Goal: Information Seeking & Learning: Learn about a topic

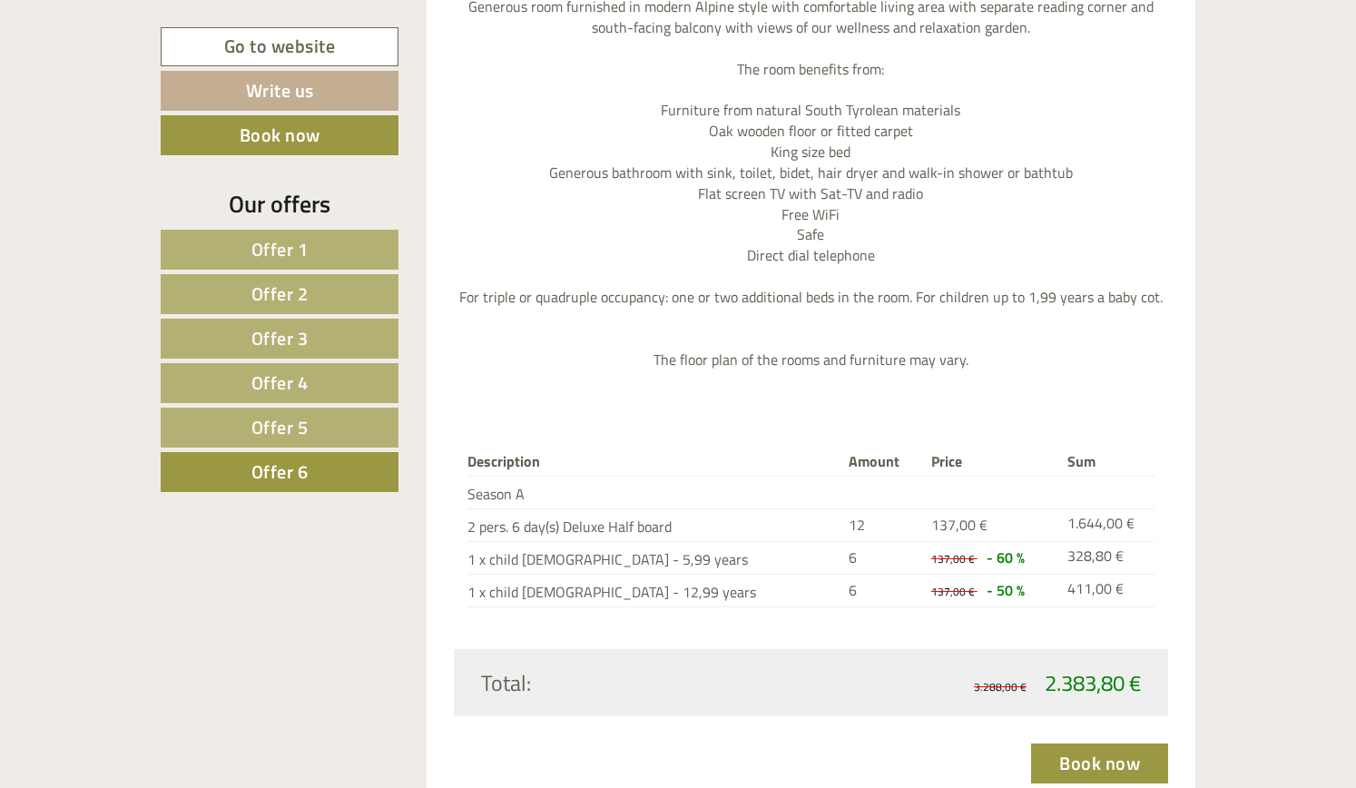
scroll to position [2100, 0]
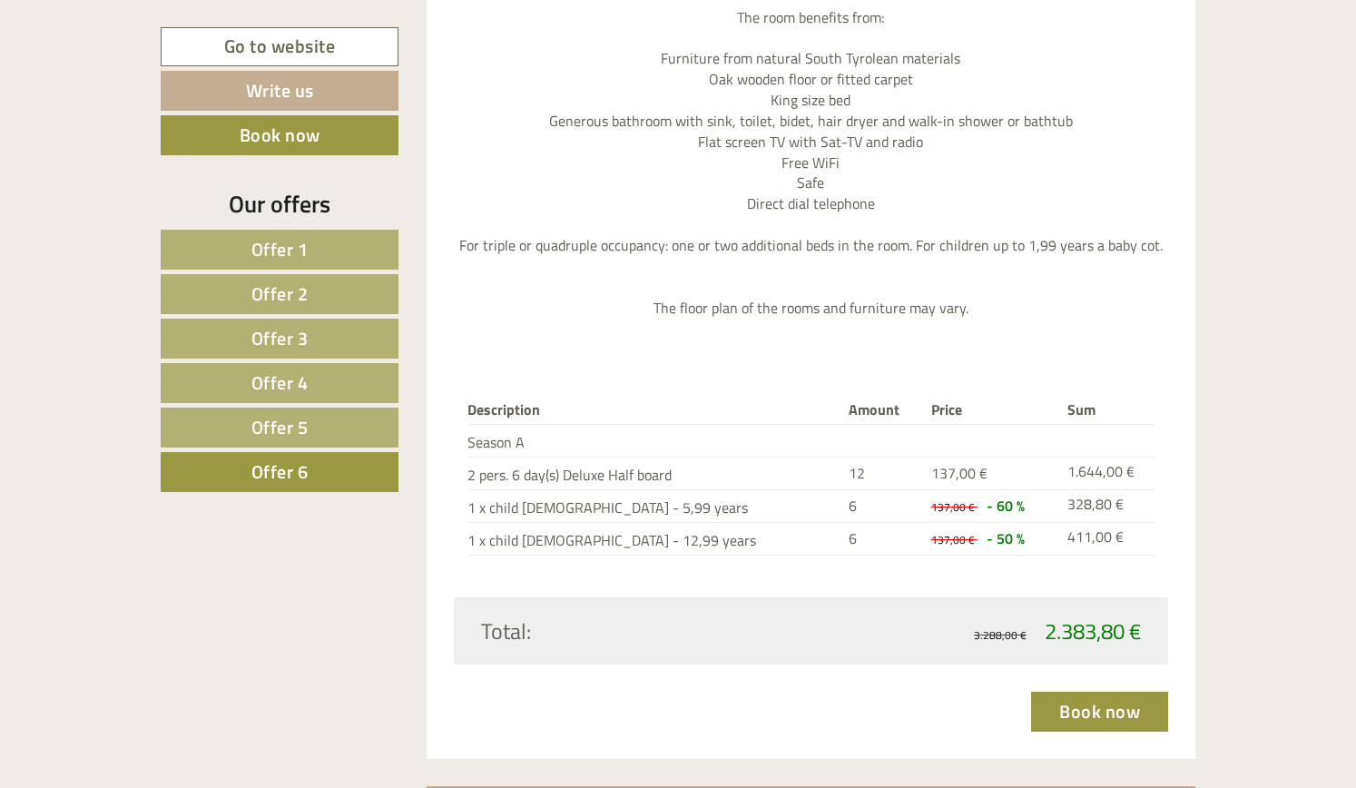
click at [272, 420] on span "Offer 5" at bounding box center [279, 427] width 57 height 28
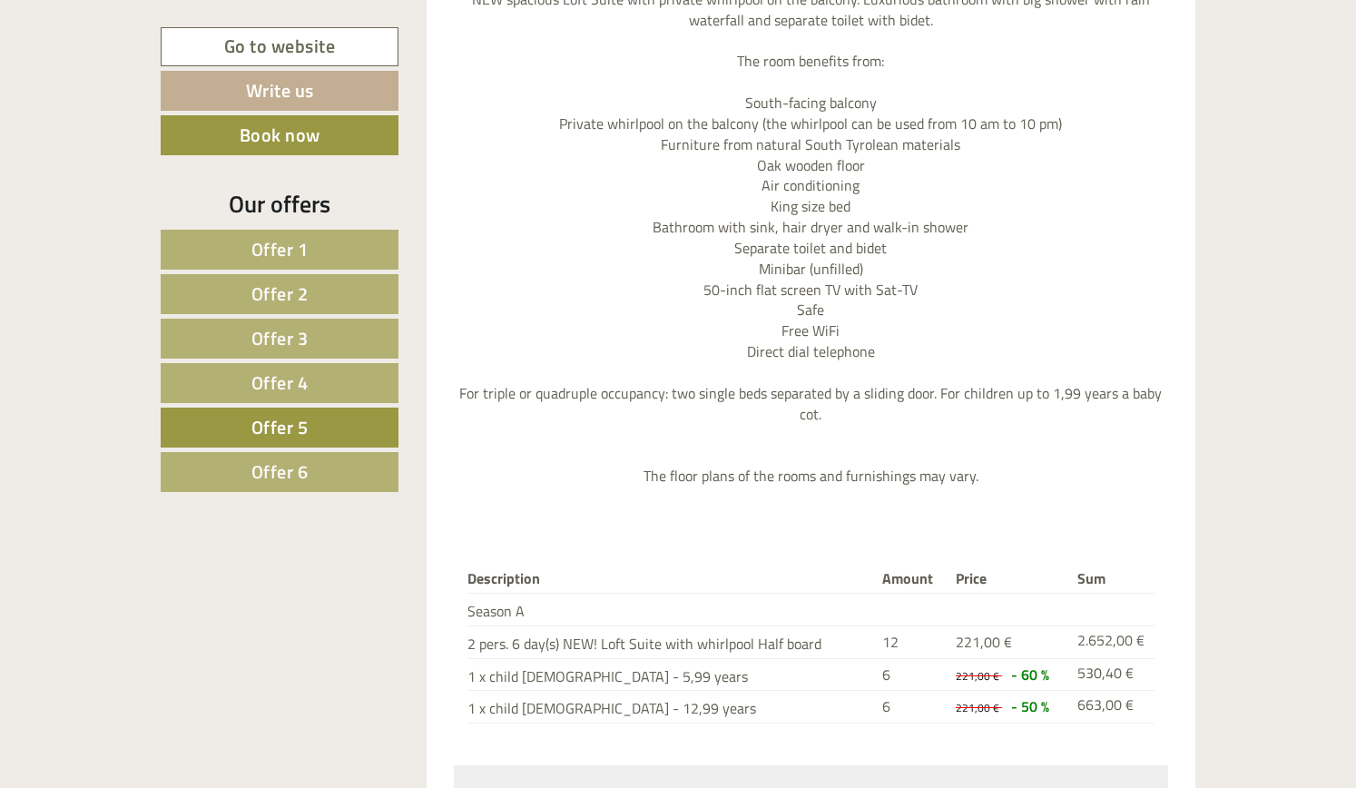
scroll to position [2372, 0]
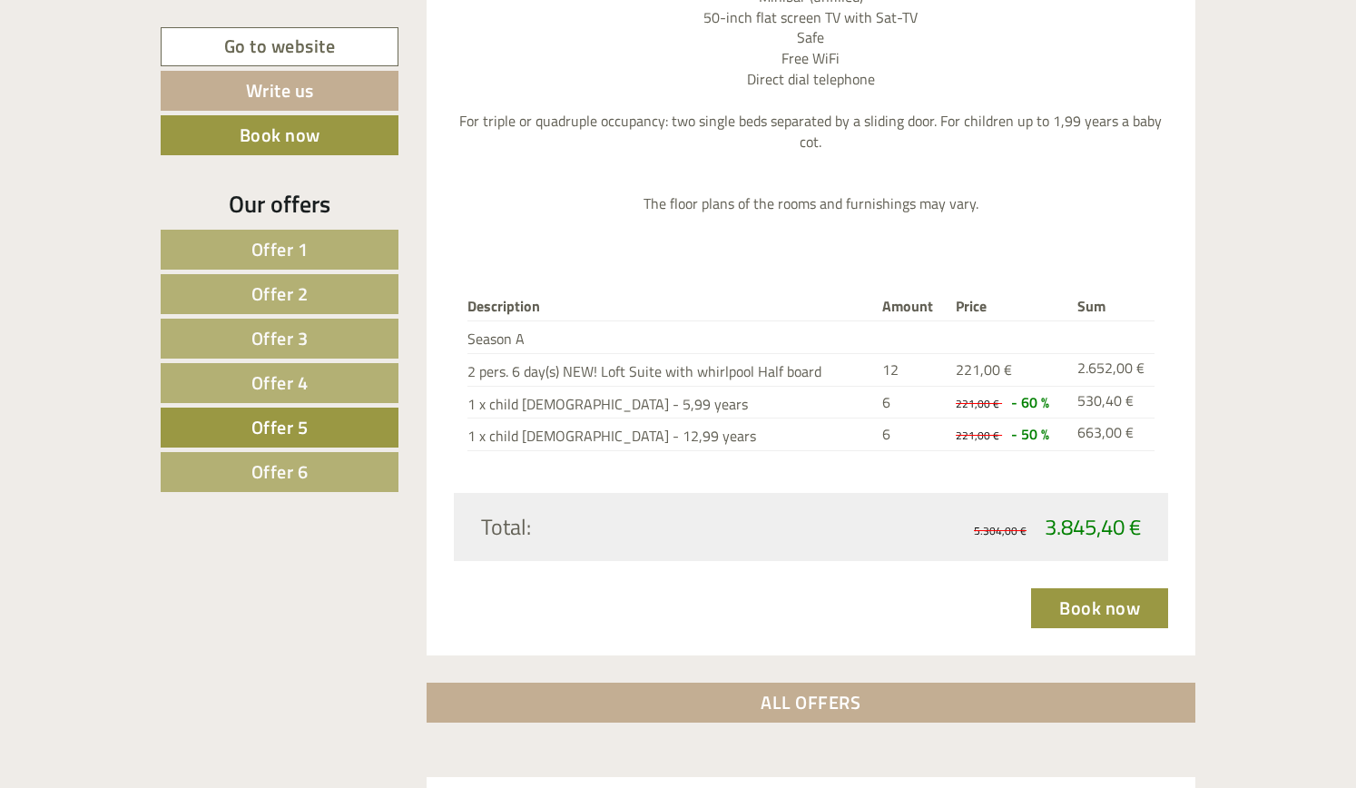
click at [266, 375] on span "Offer 4" at bounding box center [279, 383] width 57 height 28
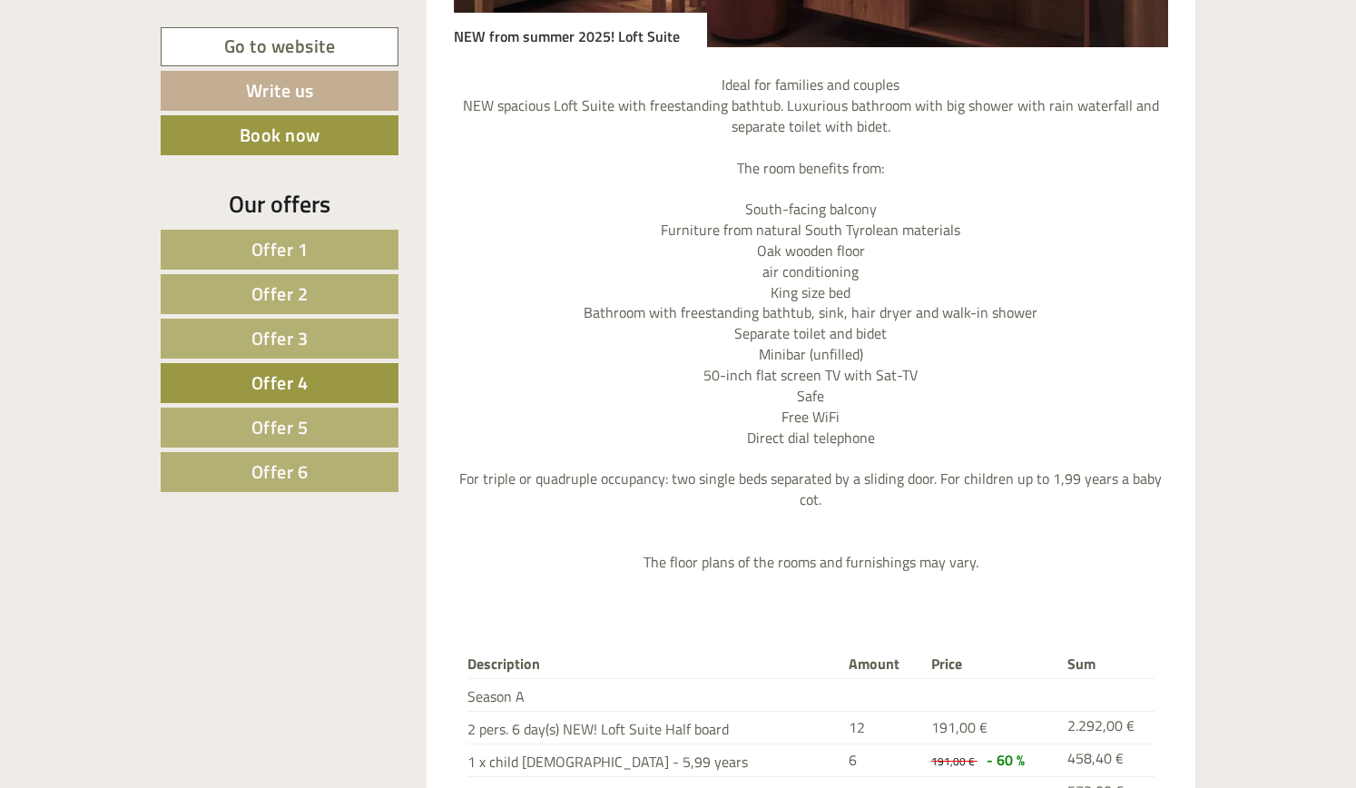
scroll to position [2100, 0]
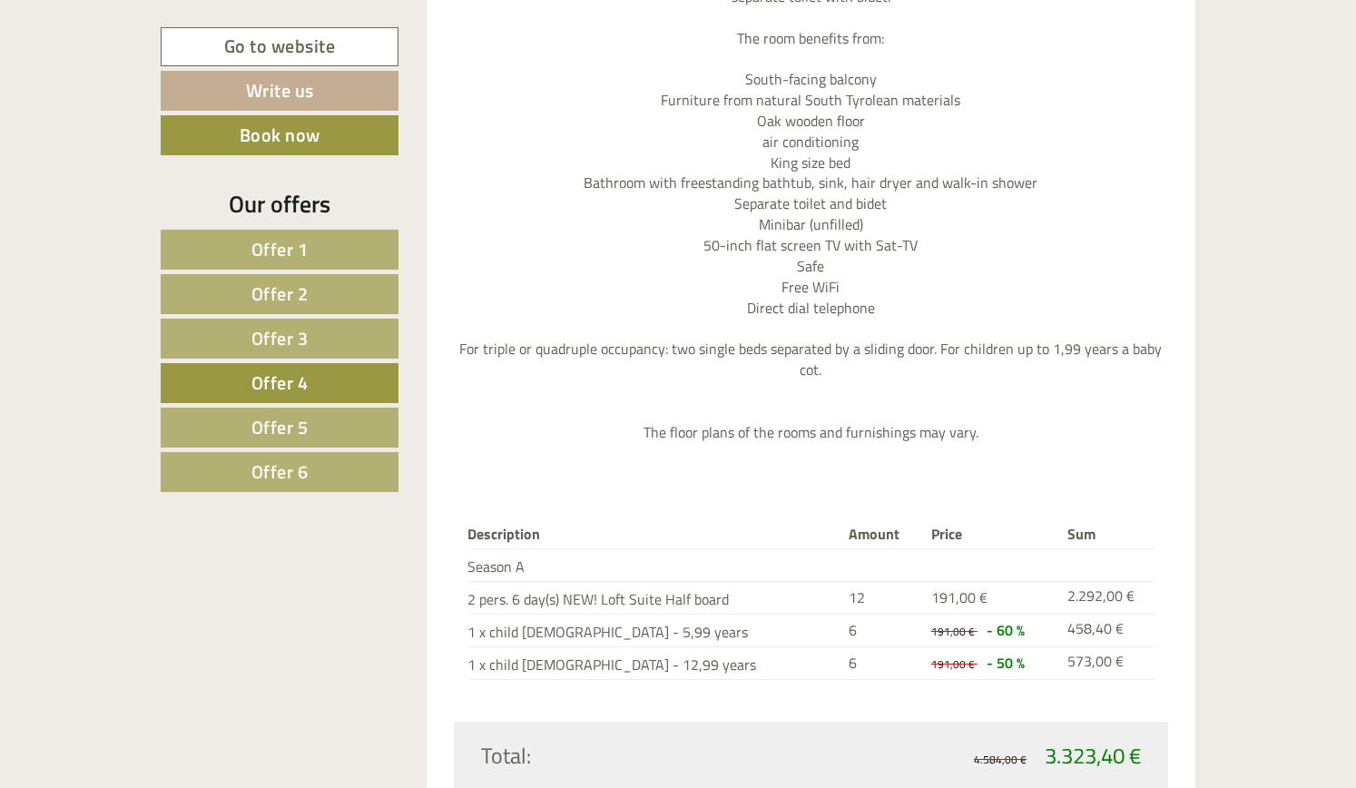
click at [256, 343] on span "Offer 3" at bounding box center [279, 338] width 57 height 28
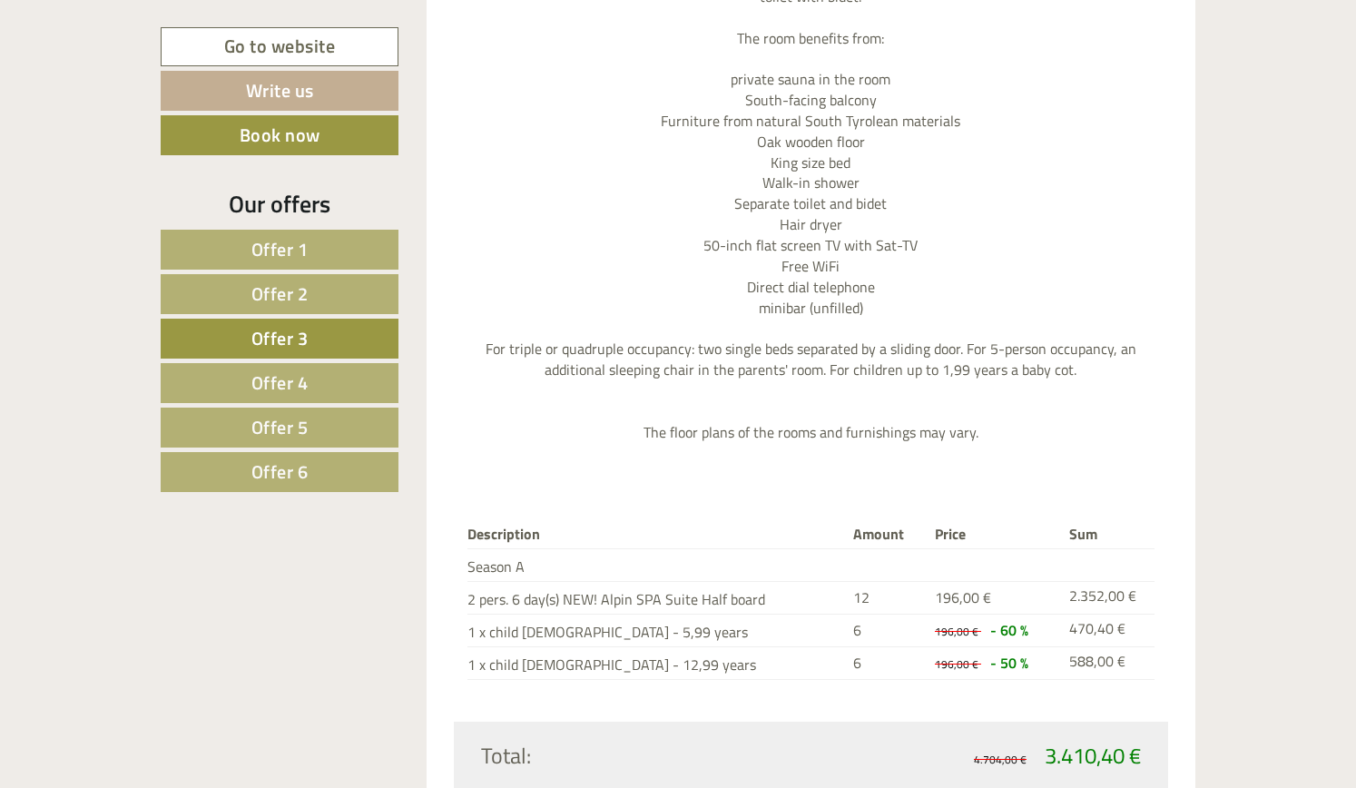
click at [276, 294] on span "Offer 2" at bounding box center [279, 294] width 57 height 28
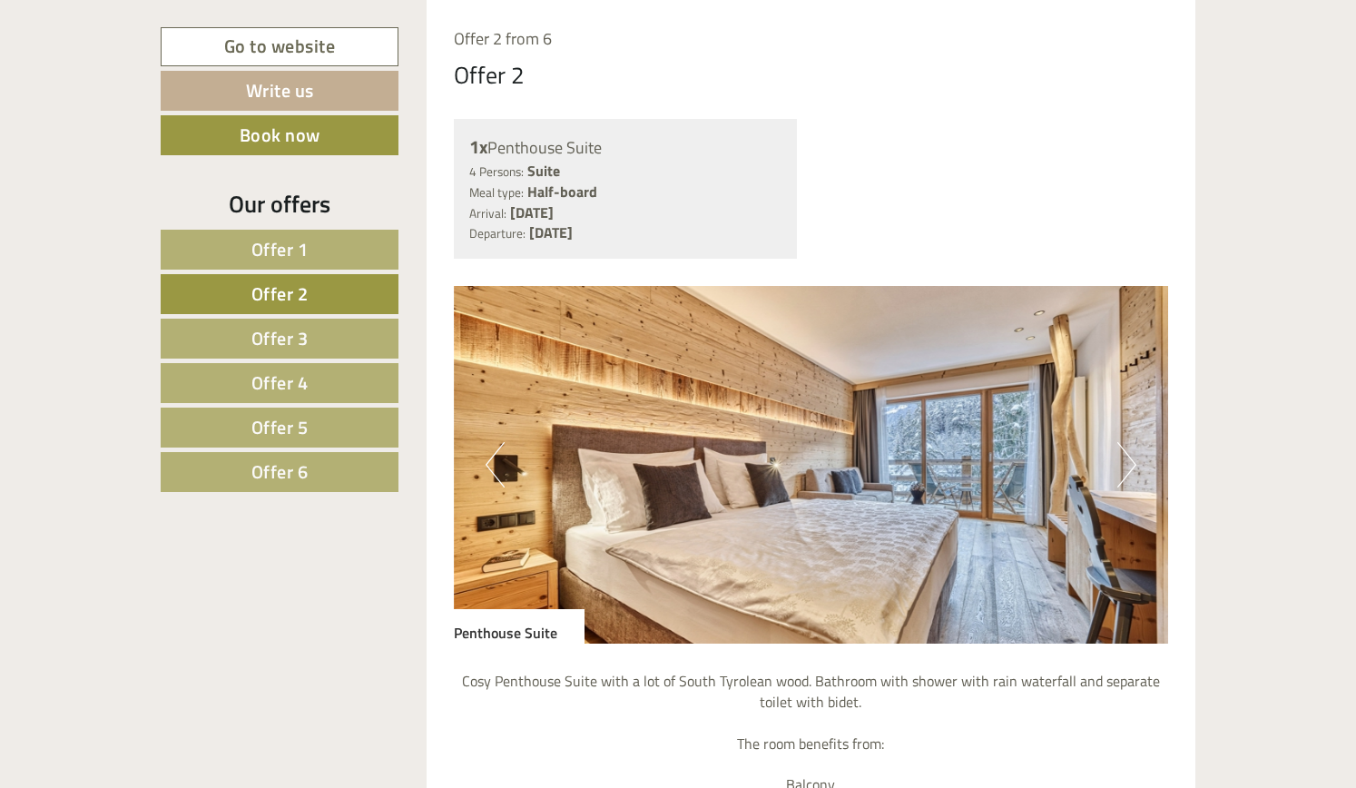
scroll to position [1555, 0]
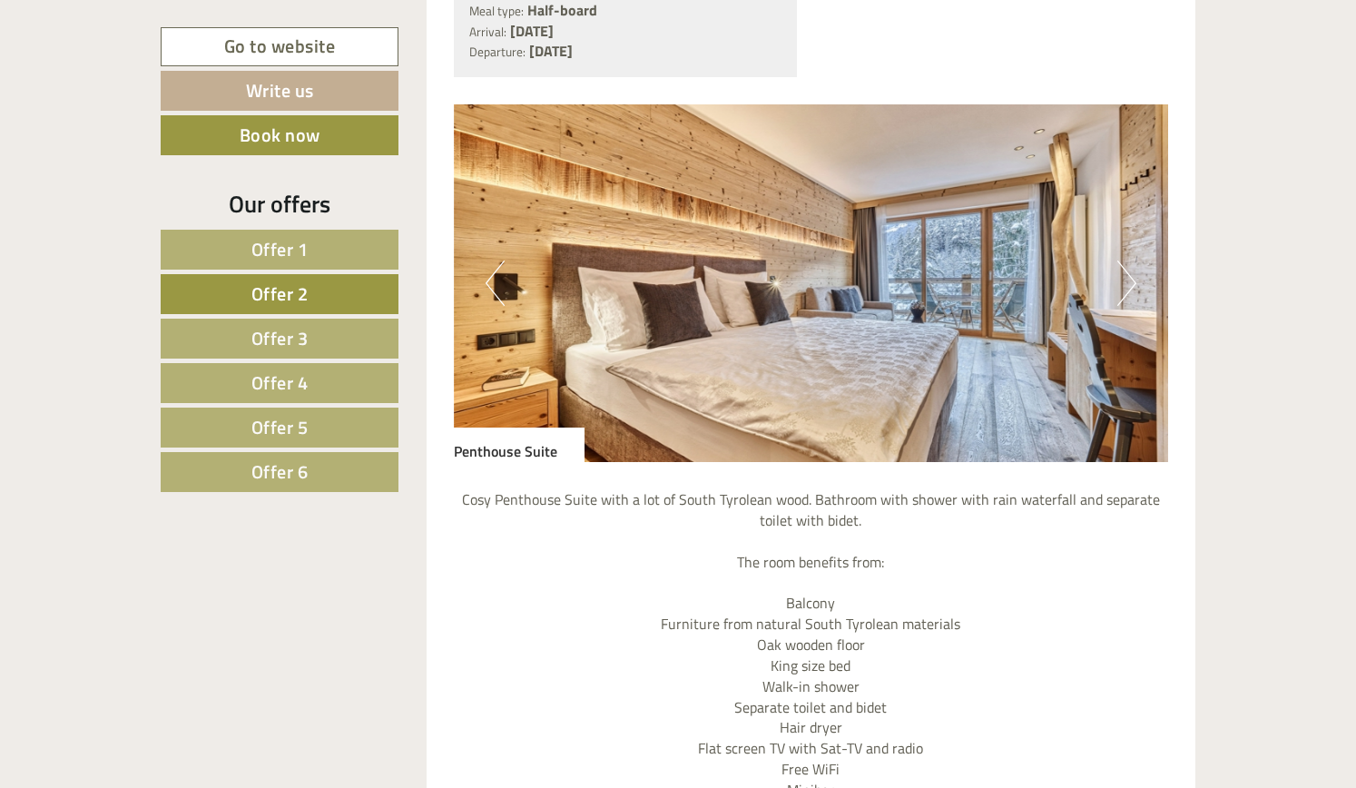
click at [1118, 280] on button "Next" at bounding box center [1126, 283] width 19 height 45
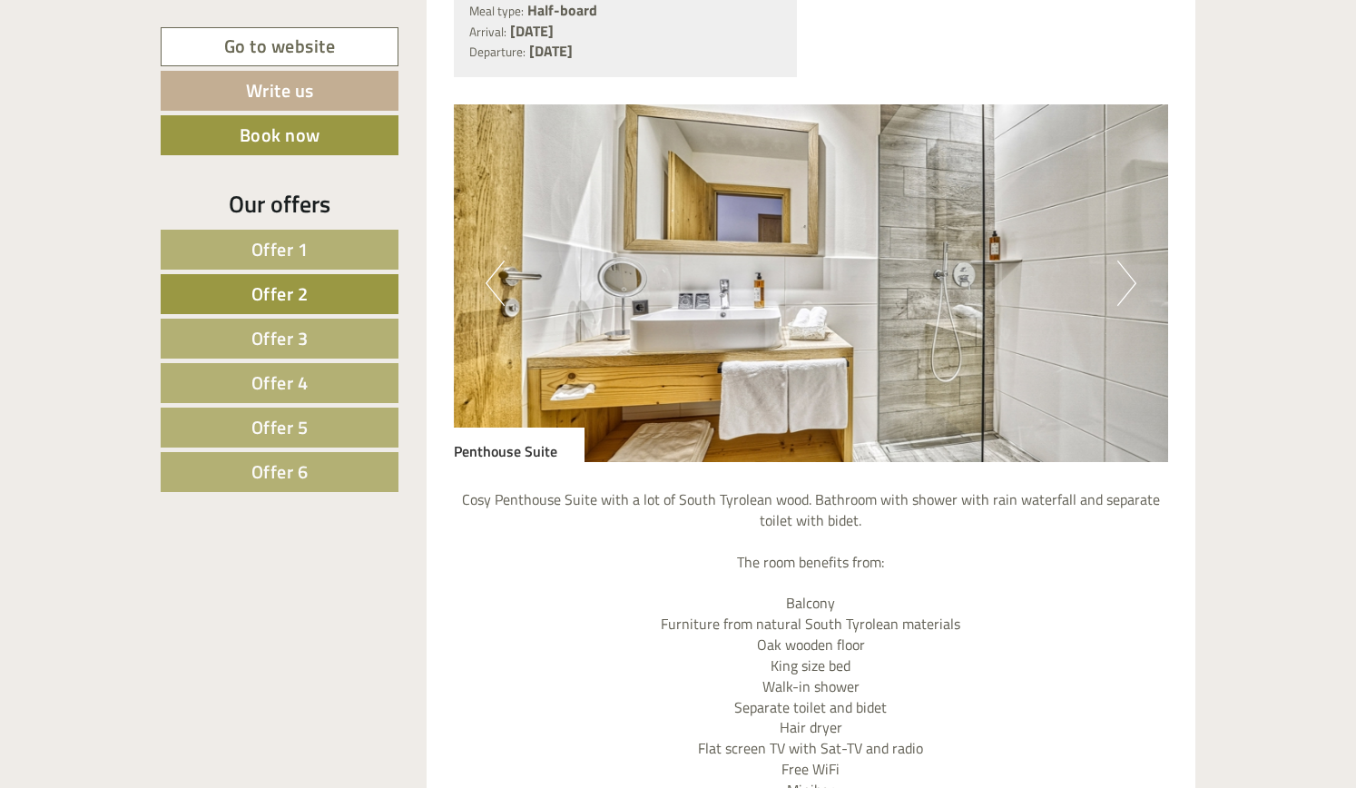
click at [1118, 280] on button "Next" at bounding box center [1126, 283] width 19 height 45
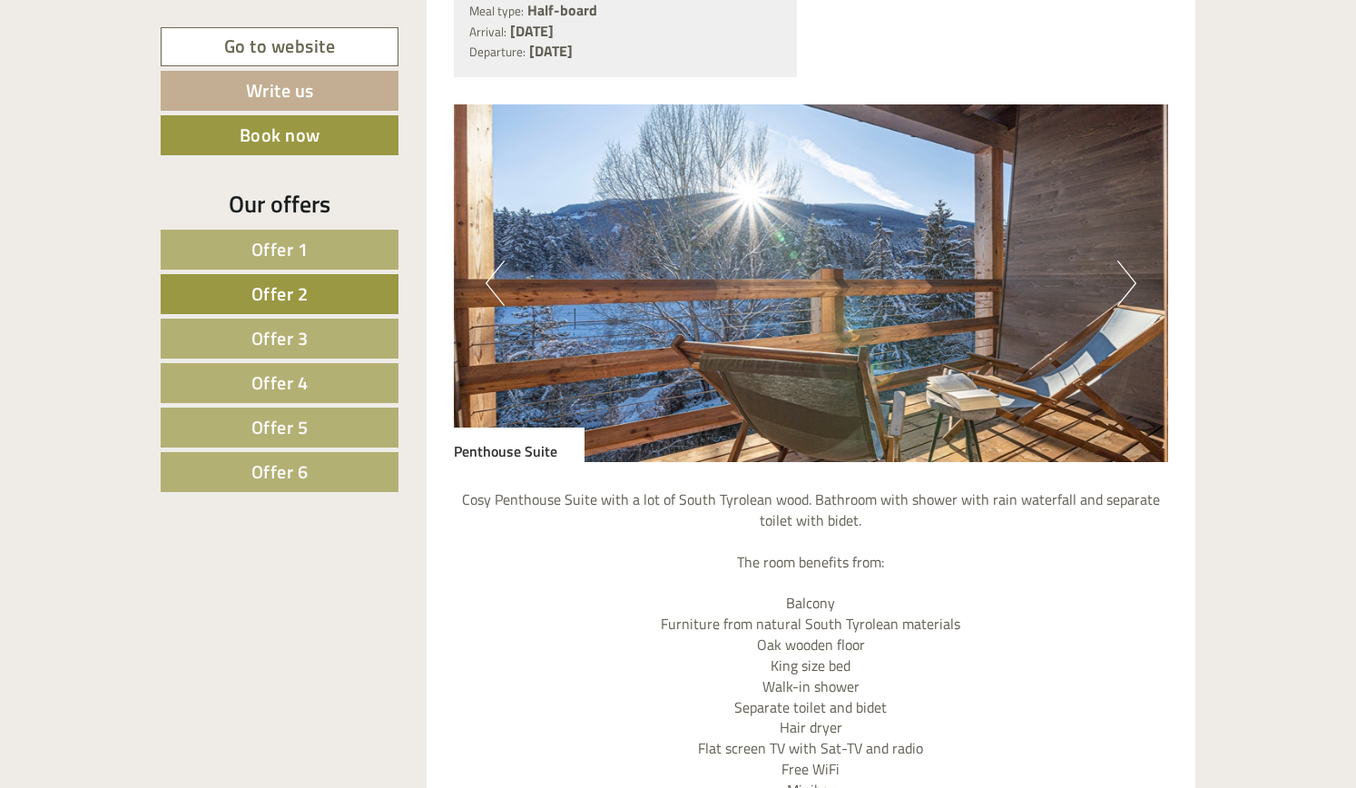
click at [1118, 280] on button "Next" at bounding box center [1126, 283] width 19 height 45
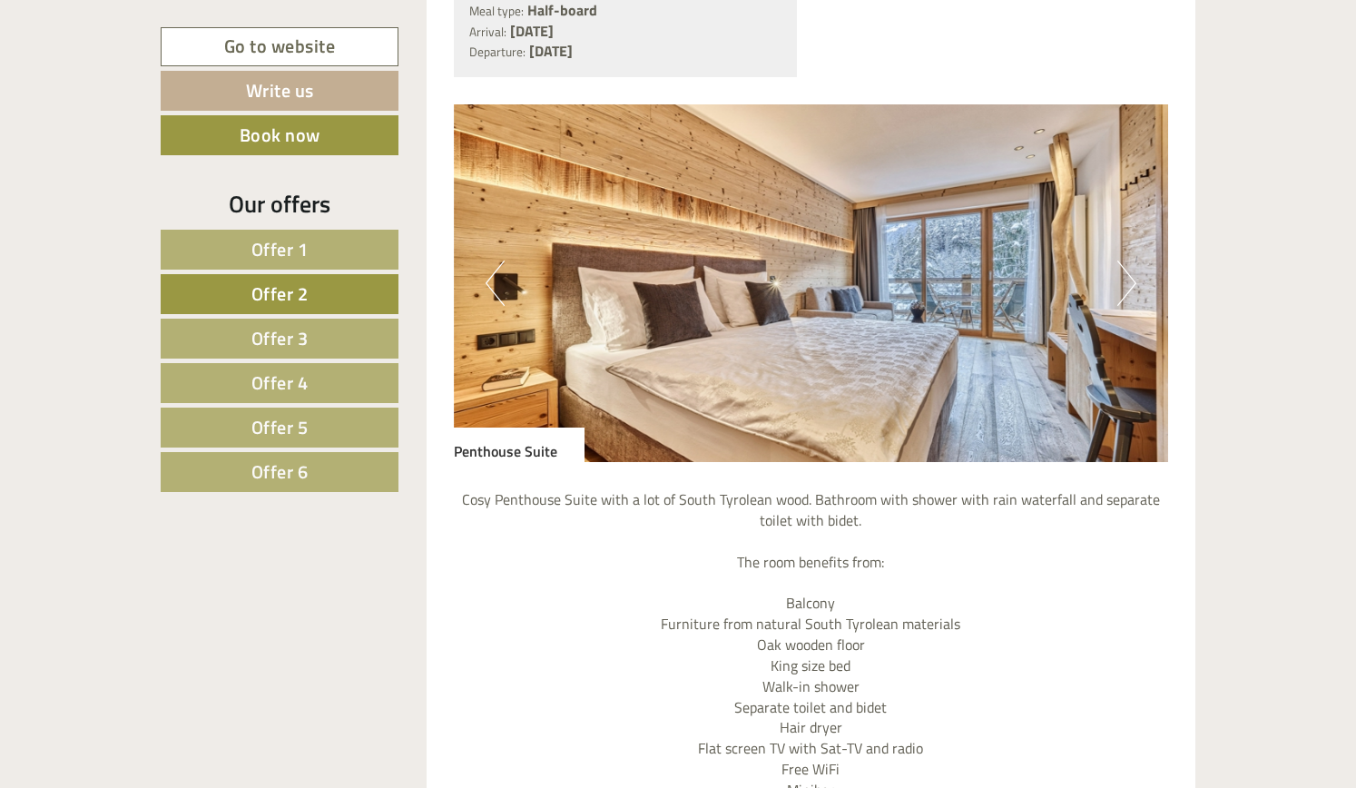
click at [1118, 280] on button "Next" at bounding box center [1126, 283] width 19 height 45
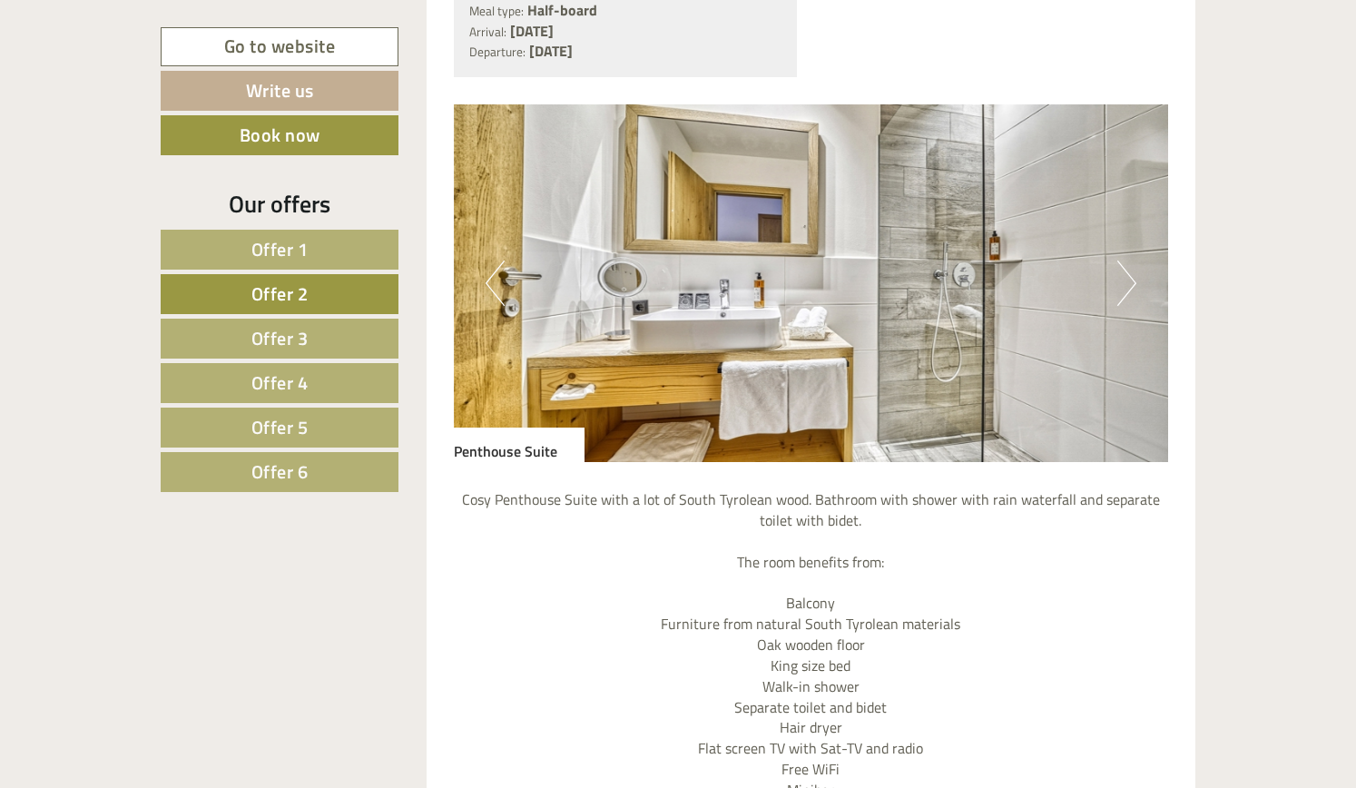
click at [1118, 280] on button "Next" at bounding box center [1126, 283] width 19 height 45
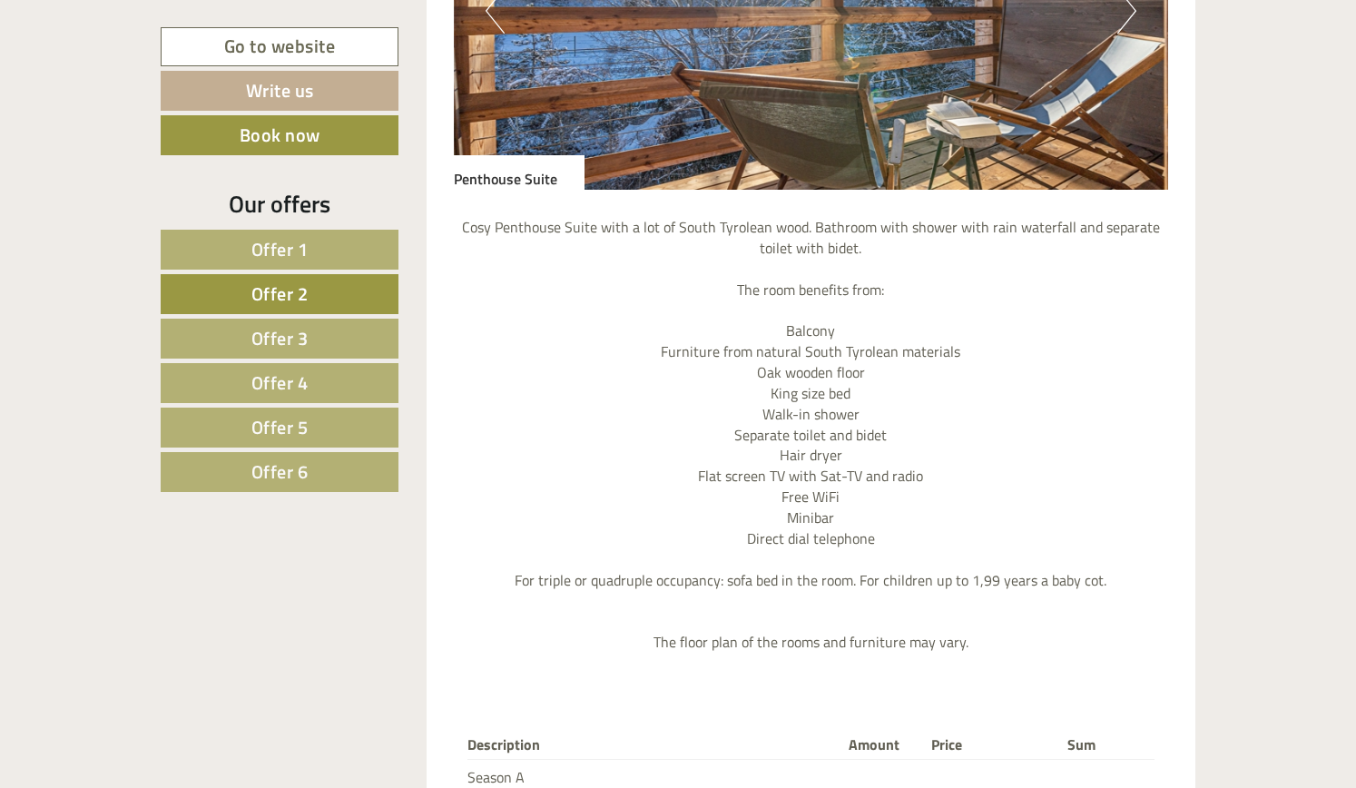
scroll to position [1736, 0]
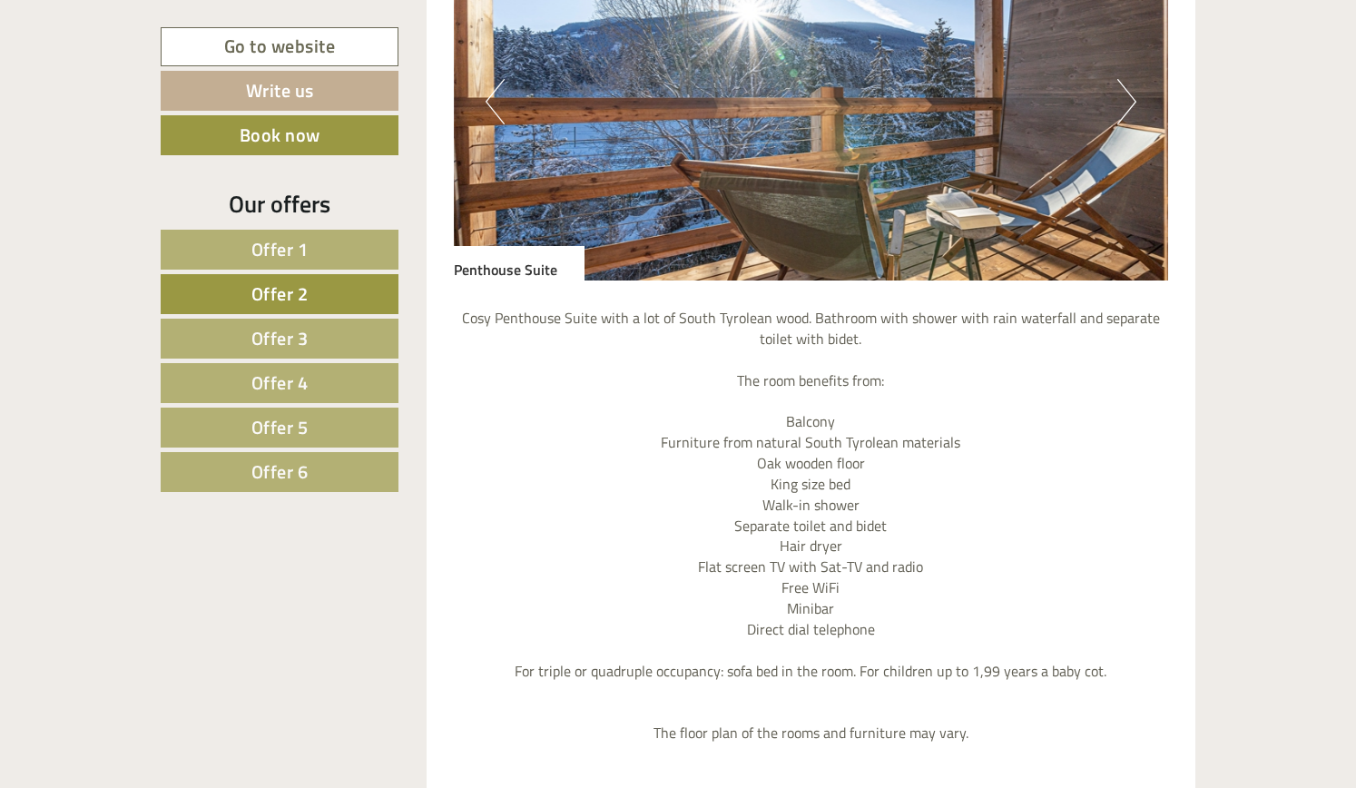
click at [289, 246] on span "Offer 1" at bounding box center [279, 249] width 57 height 28
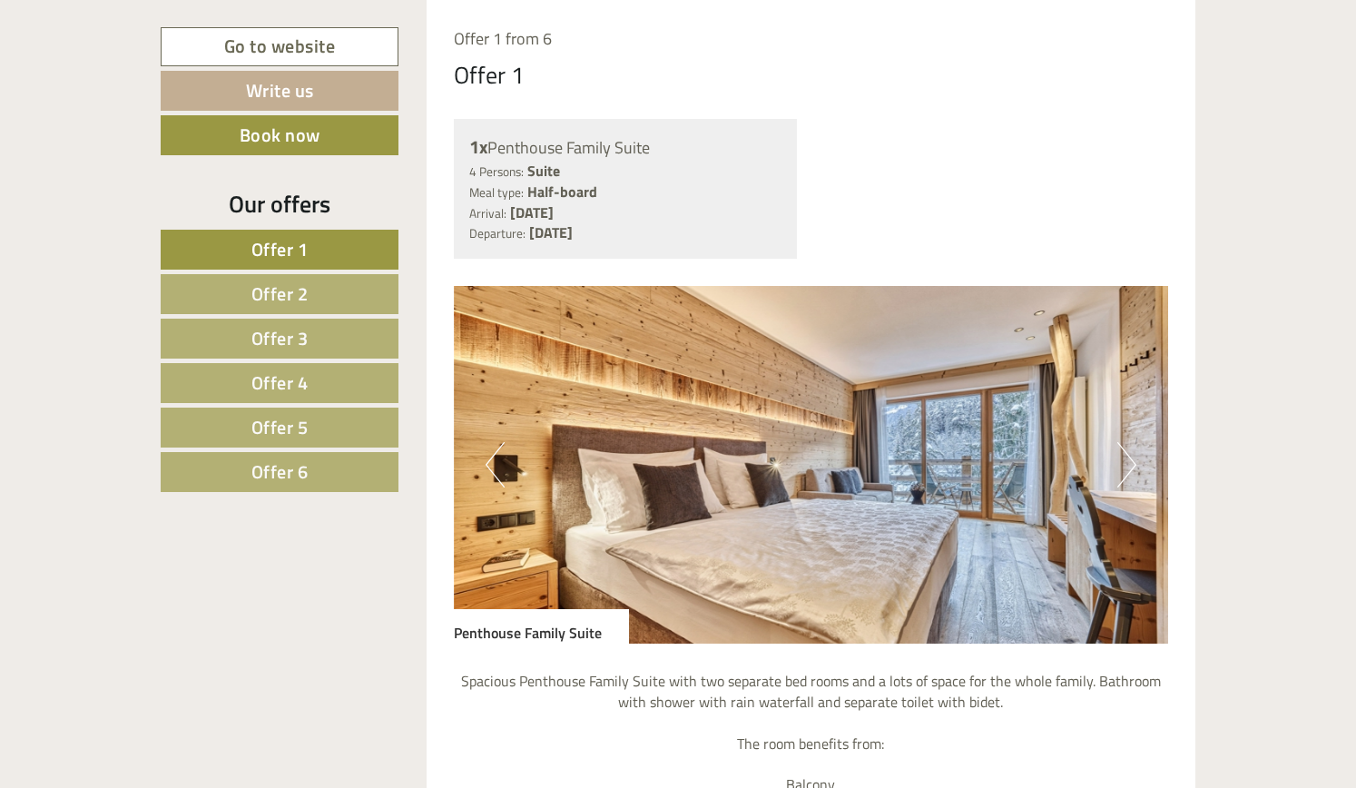
click at [1128, 466] on button "Next" at bounding box center [1126, 464] width 19 height 45
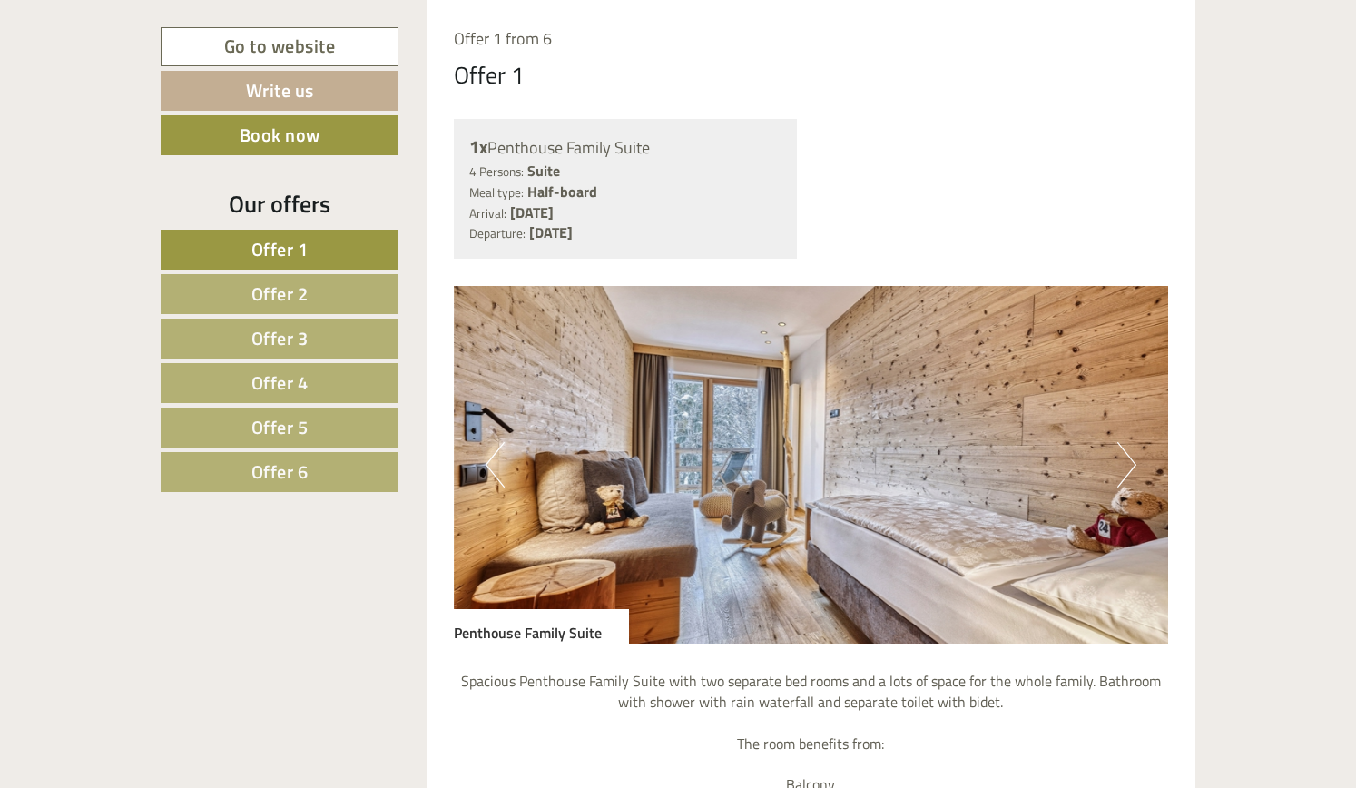
click at [1128, 466] on button "Next" at bounding box center [1126, 464] width 19 height 45
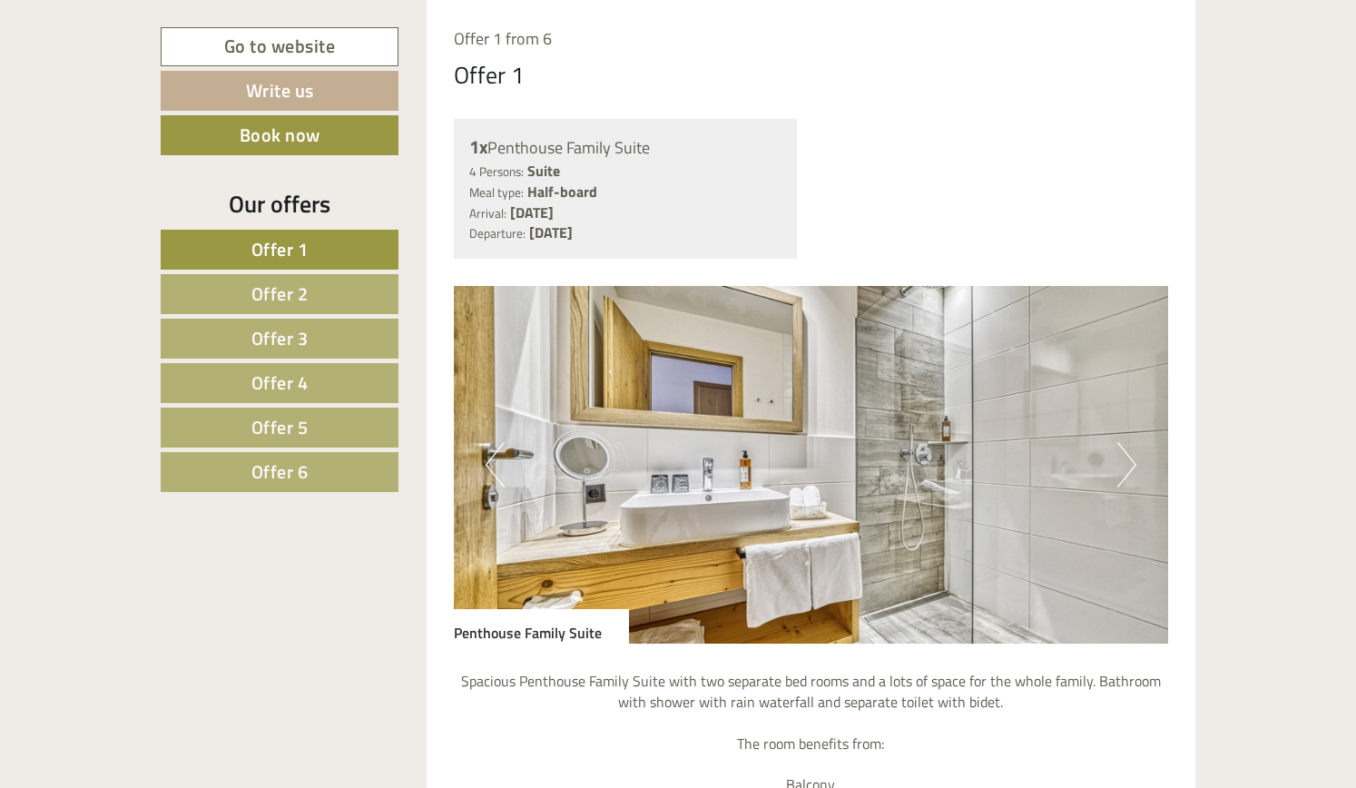
click at [1128, 466] on button "Next" at bounding box center [1126, 464] width 19 height 45
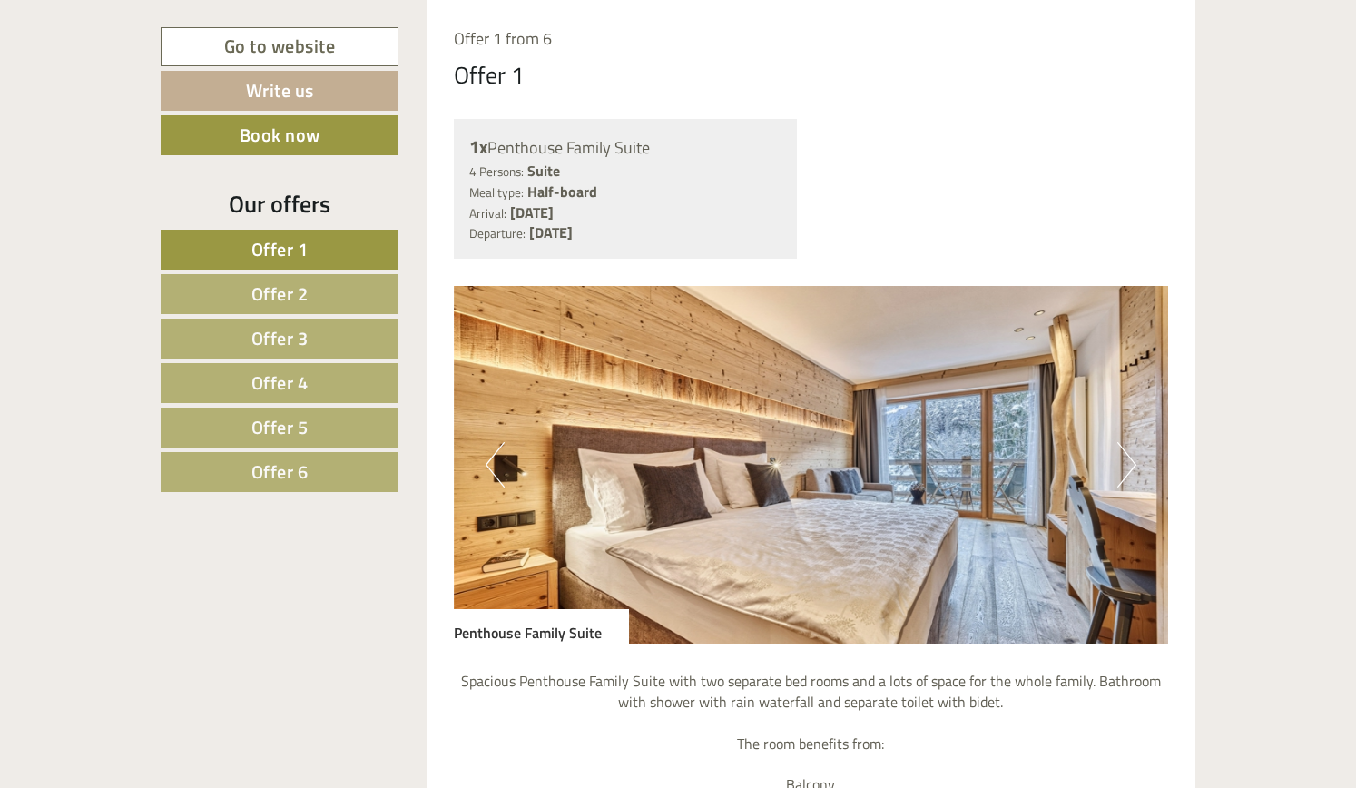
click at [1128, 466] on button "Next" at bounding box center [1126, 464] width 19 height 45
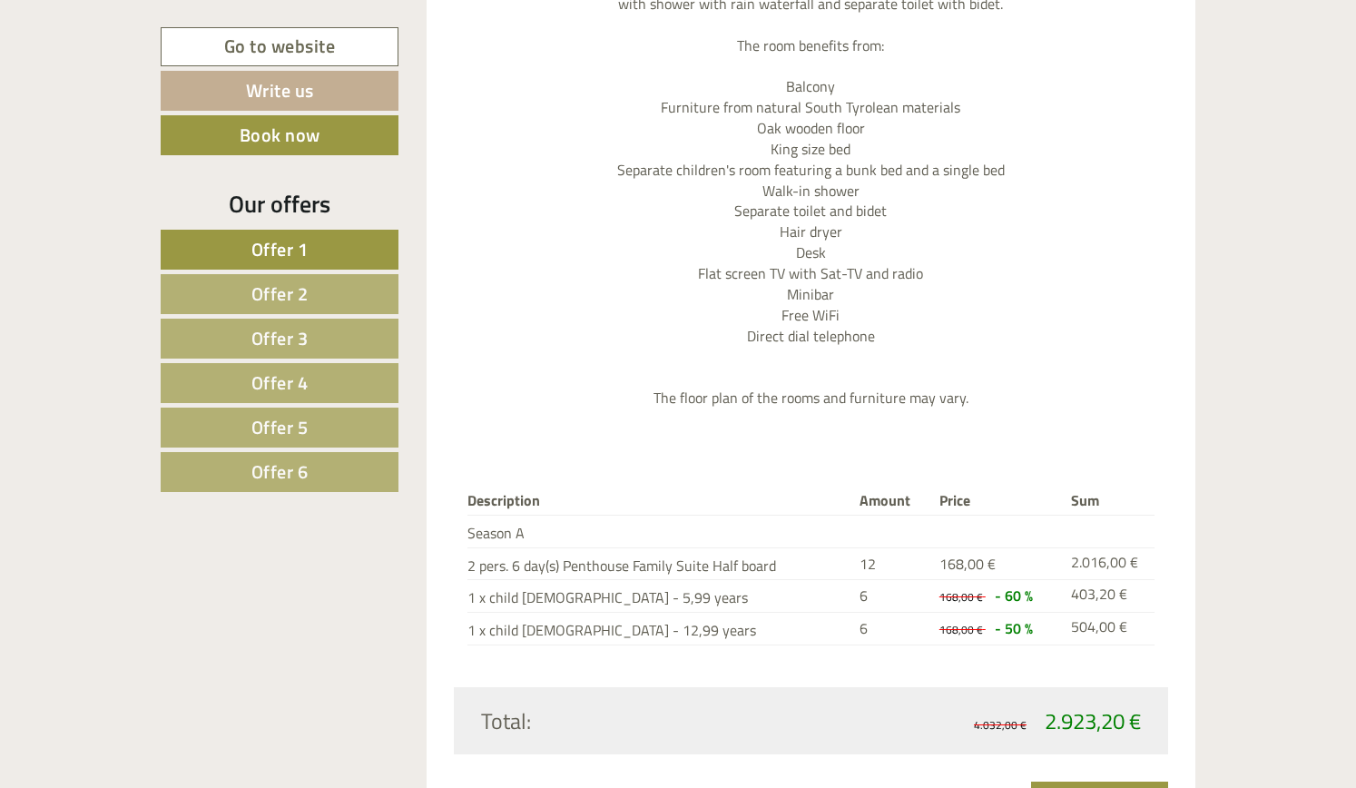
scroll to position [2100, 0]
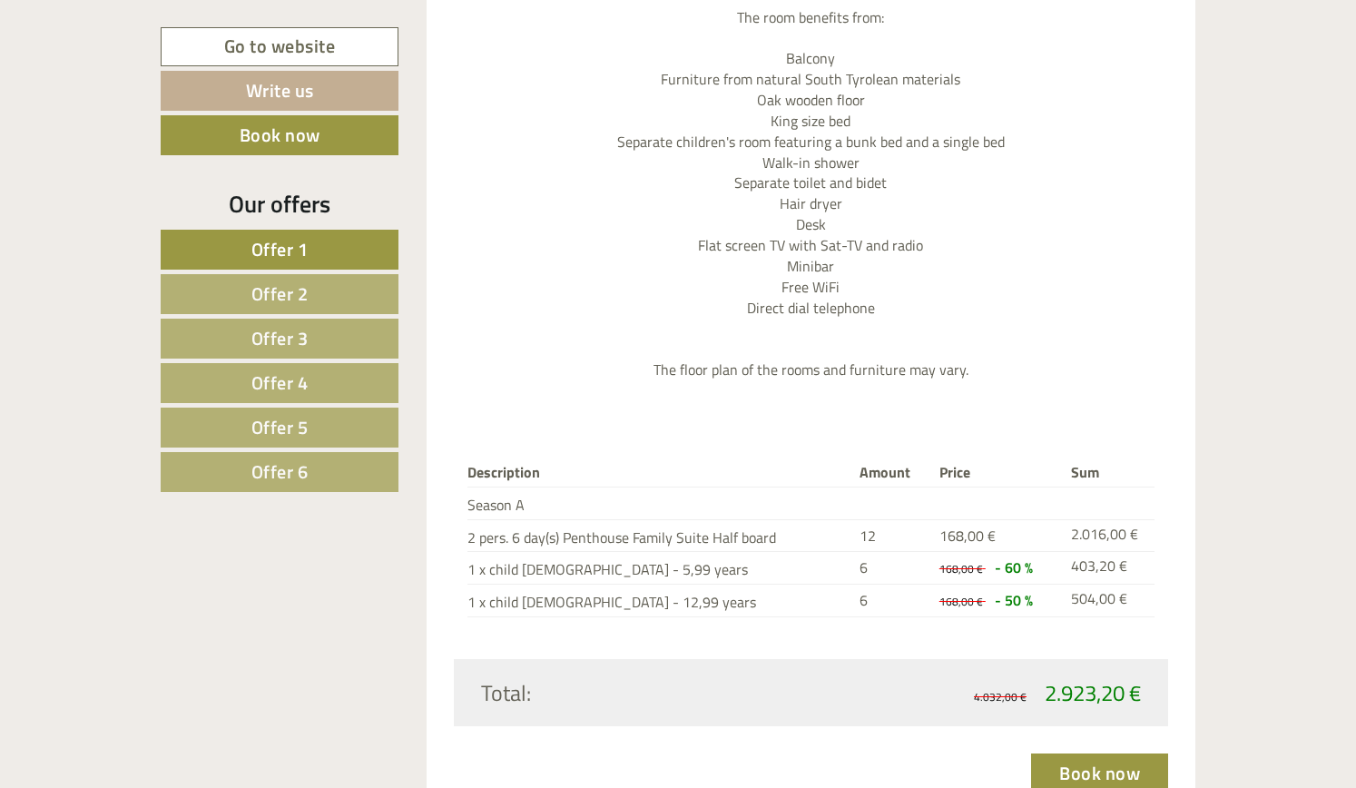
click at [279, 294] on span "Offer 2" at bounding box center [279, 294] width 57 height 28
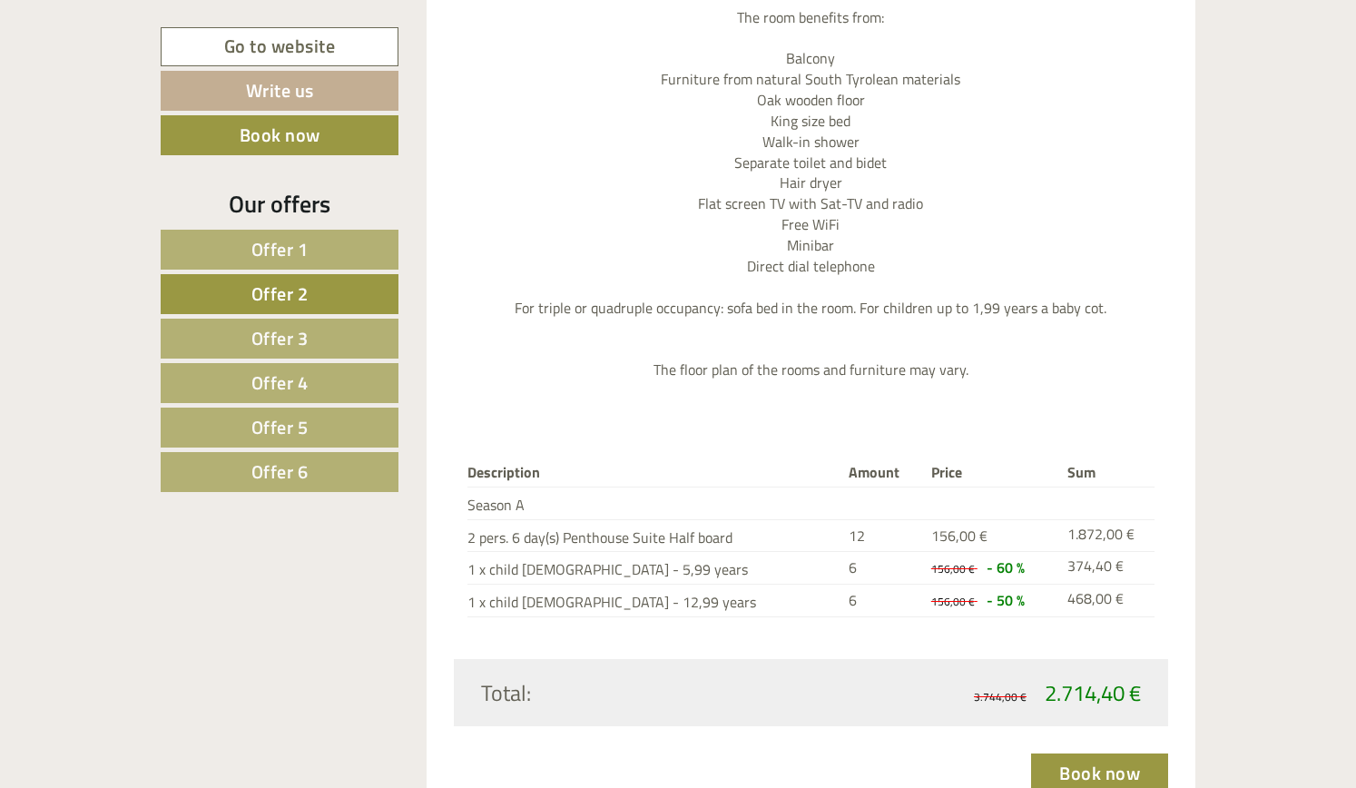
click at [278, 251] on span "Offer 1" at bounding box center [279, 249] width 57 height 28
